Goal: Task Accomplishment & Management: Use online tool/utility

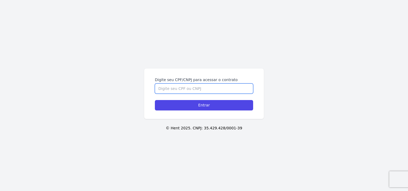
click at [187, 89] on input "Digite seu CPF/CNPJ para acessar o contrato" at bounding box center [204, 89] width 98 height 10
type input "36742495880"
click at [155, 100] on input "Entrar" at bounding box center [204, 105] width 98 height 10
